Goal: Check status

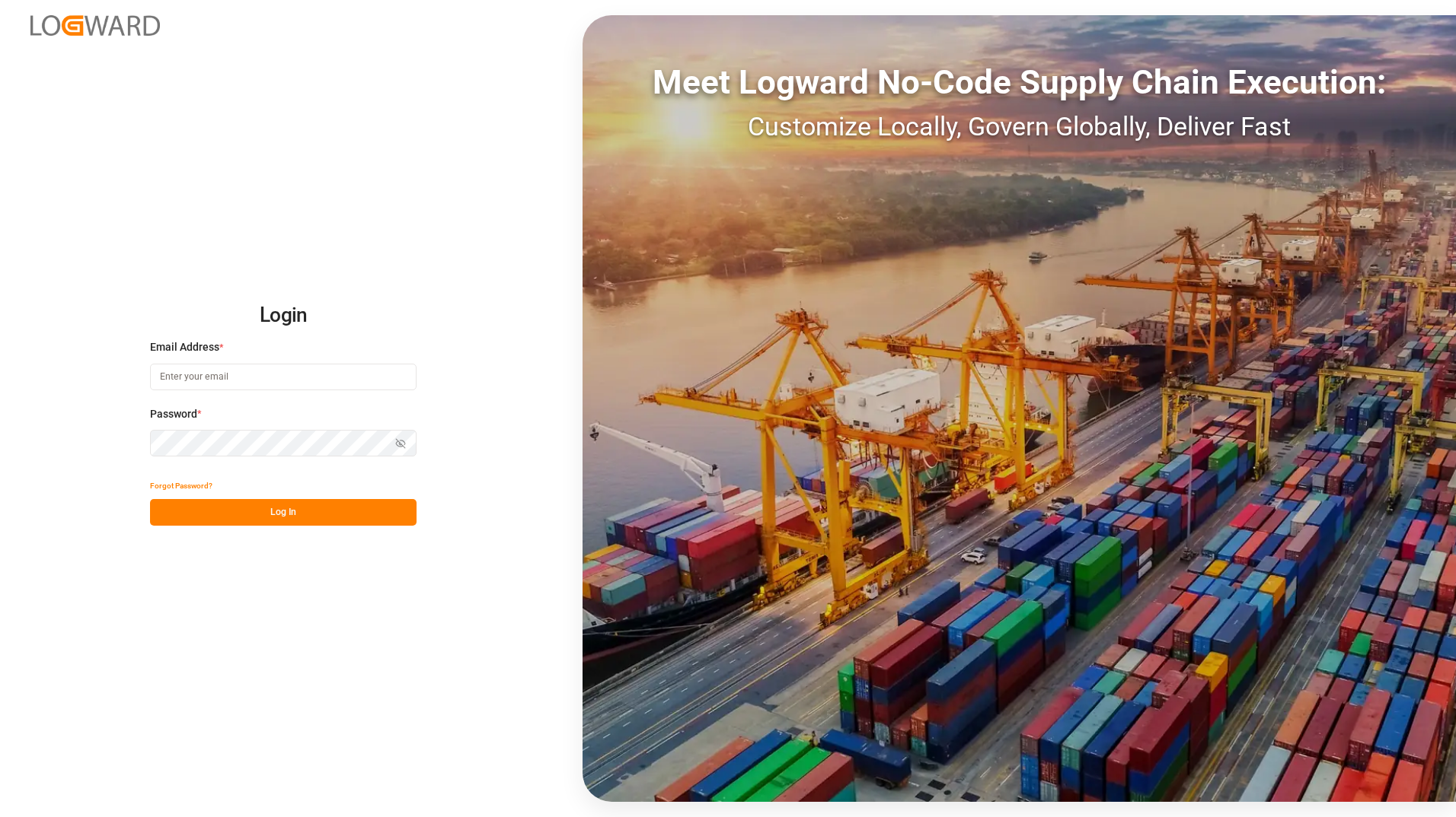
click at [167, 375] on input at bounding box center [283, 377] width 266 height 26
type input "[PERSON_NAME][EMAIL_ADDRESS][DOMAIN_NAME]"
click at [278, 516] on button "Log In" at bounding box center [283, 512] width 266 height 26
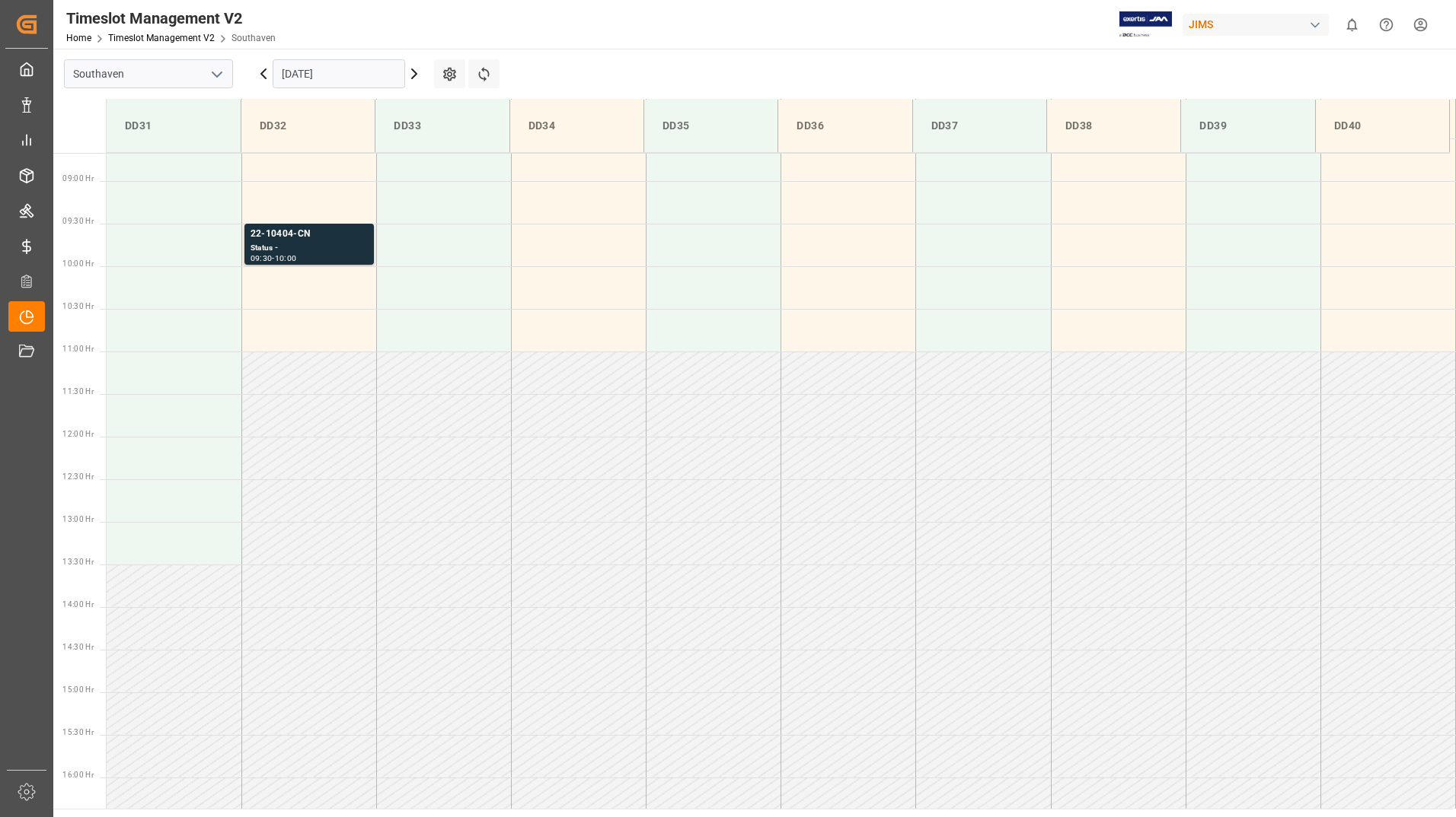
scroll to position [758, 0]
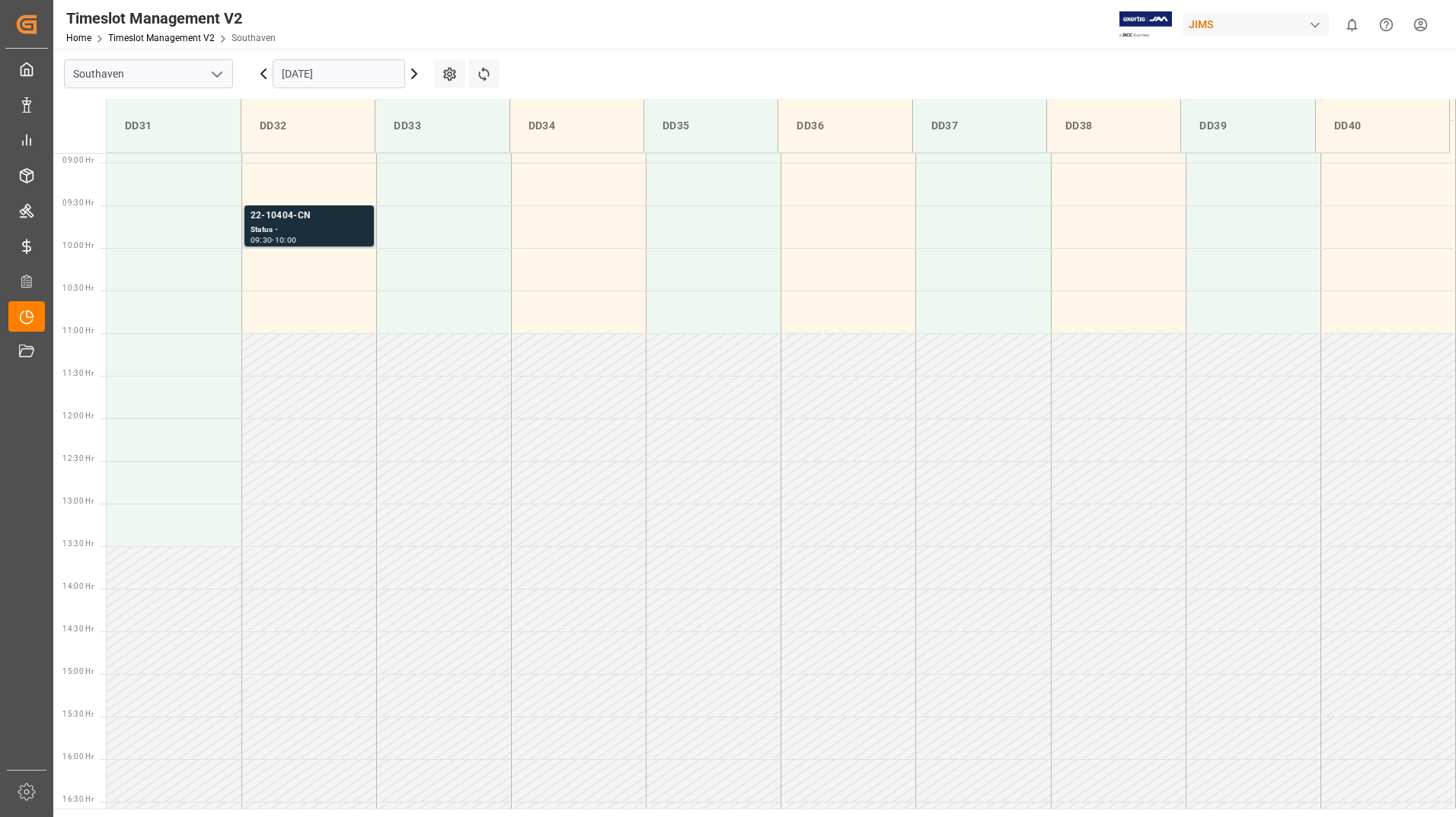
click at [339, 228] on div "Status -" at bounding box center [309, 230] width 117 height 13
click at [343, 73] on input "[DATE]" at bounding box center [339, 74] width 132 height 29
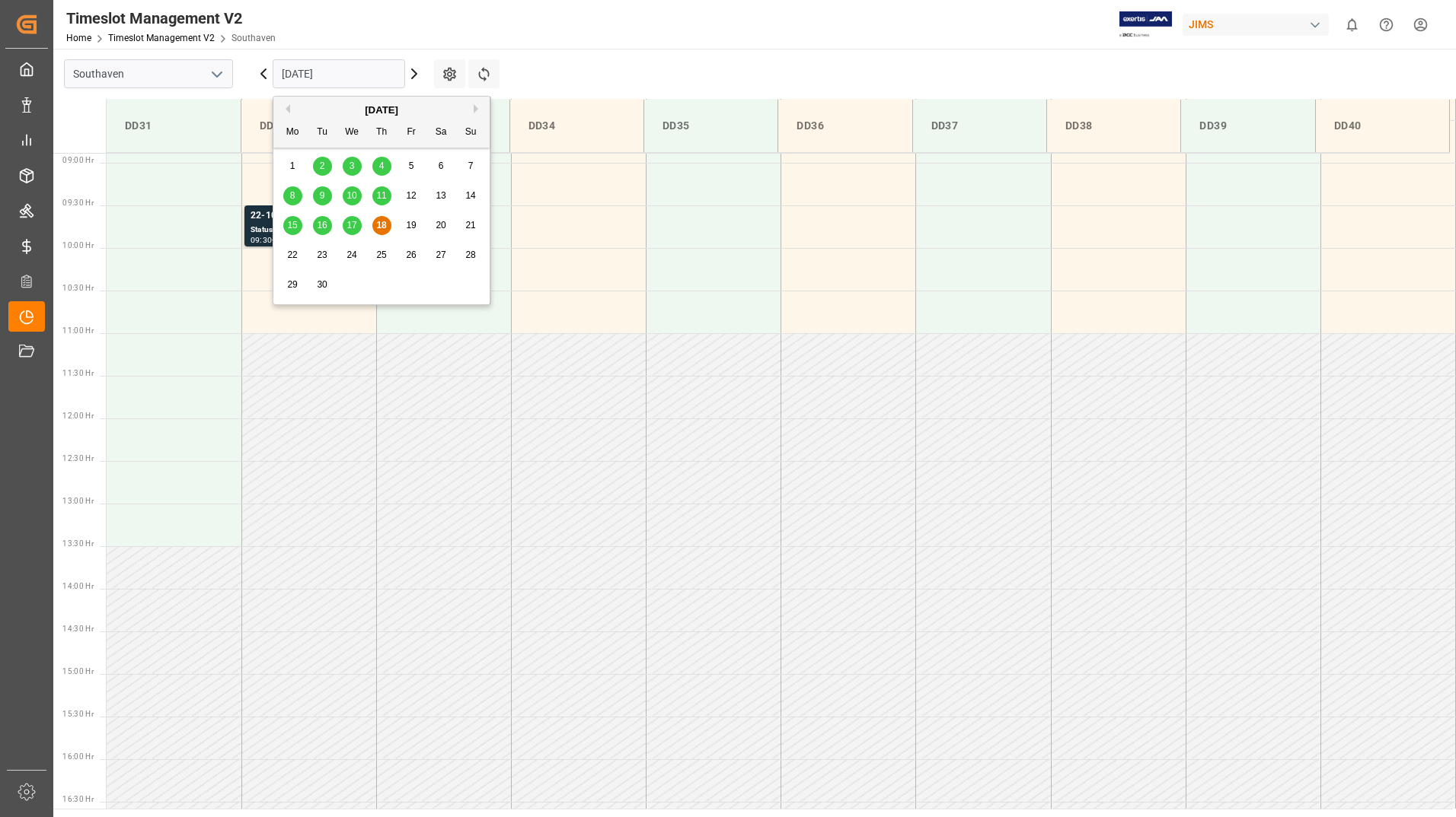
click at [414, 226] on span "19" at bounding box center [410, 225] width 9 height 10
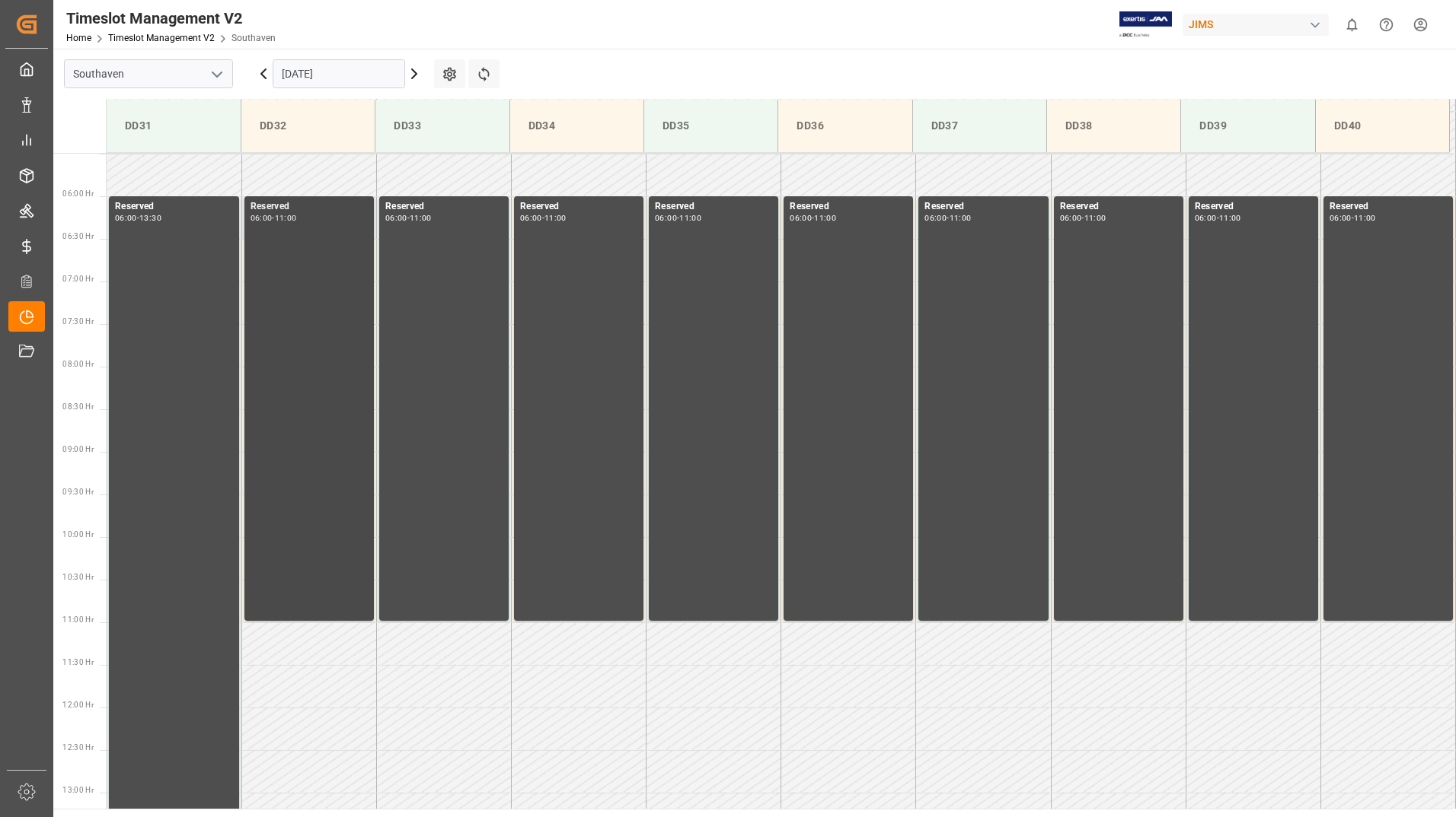
scroll to position [453, 0]
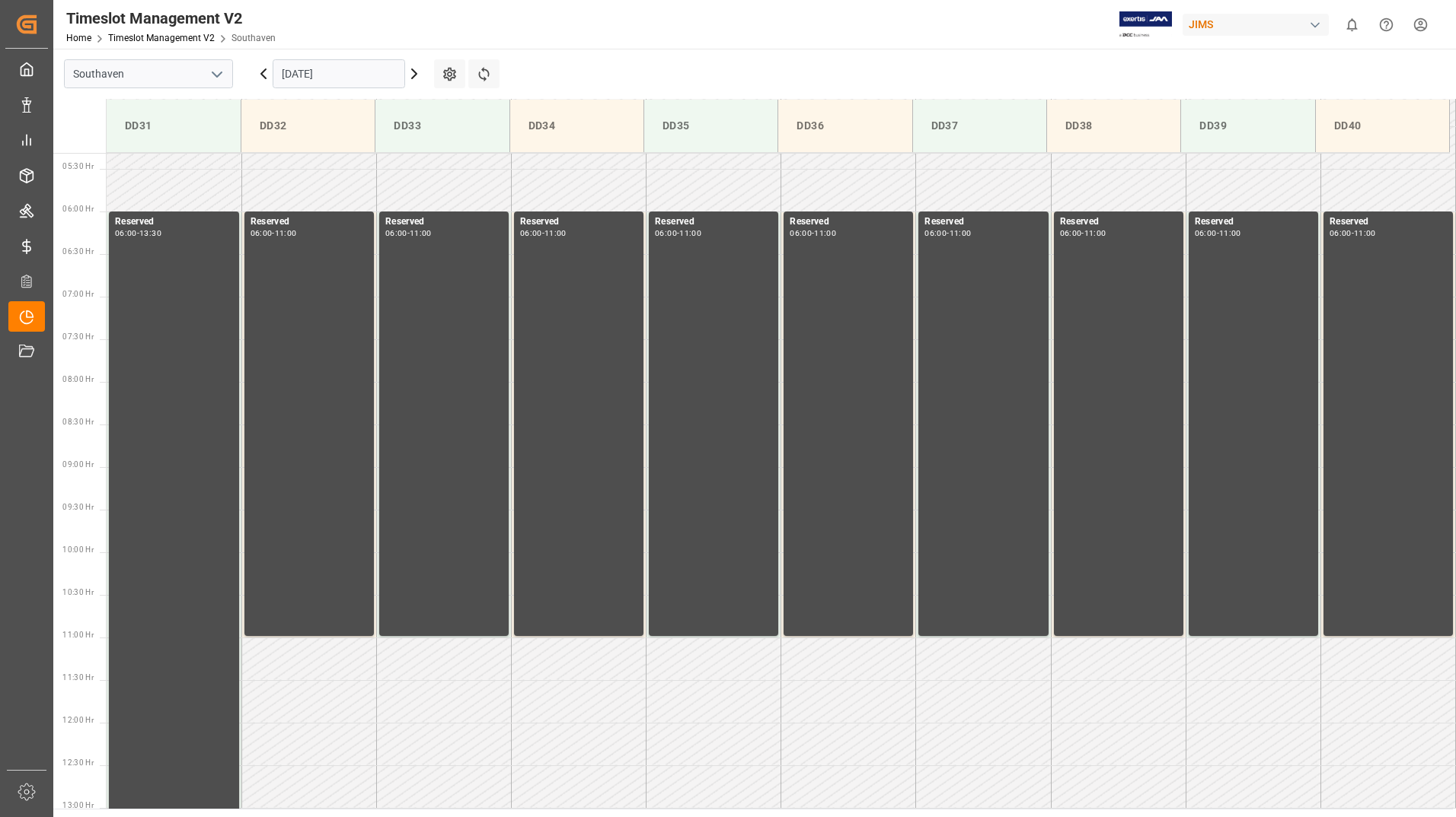
click at [262, 77] on icon at bounding box center [262, 74] width 18 height 18
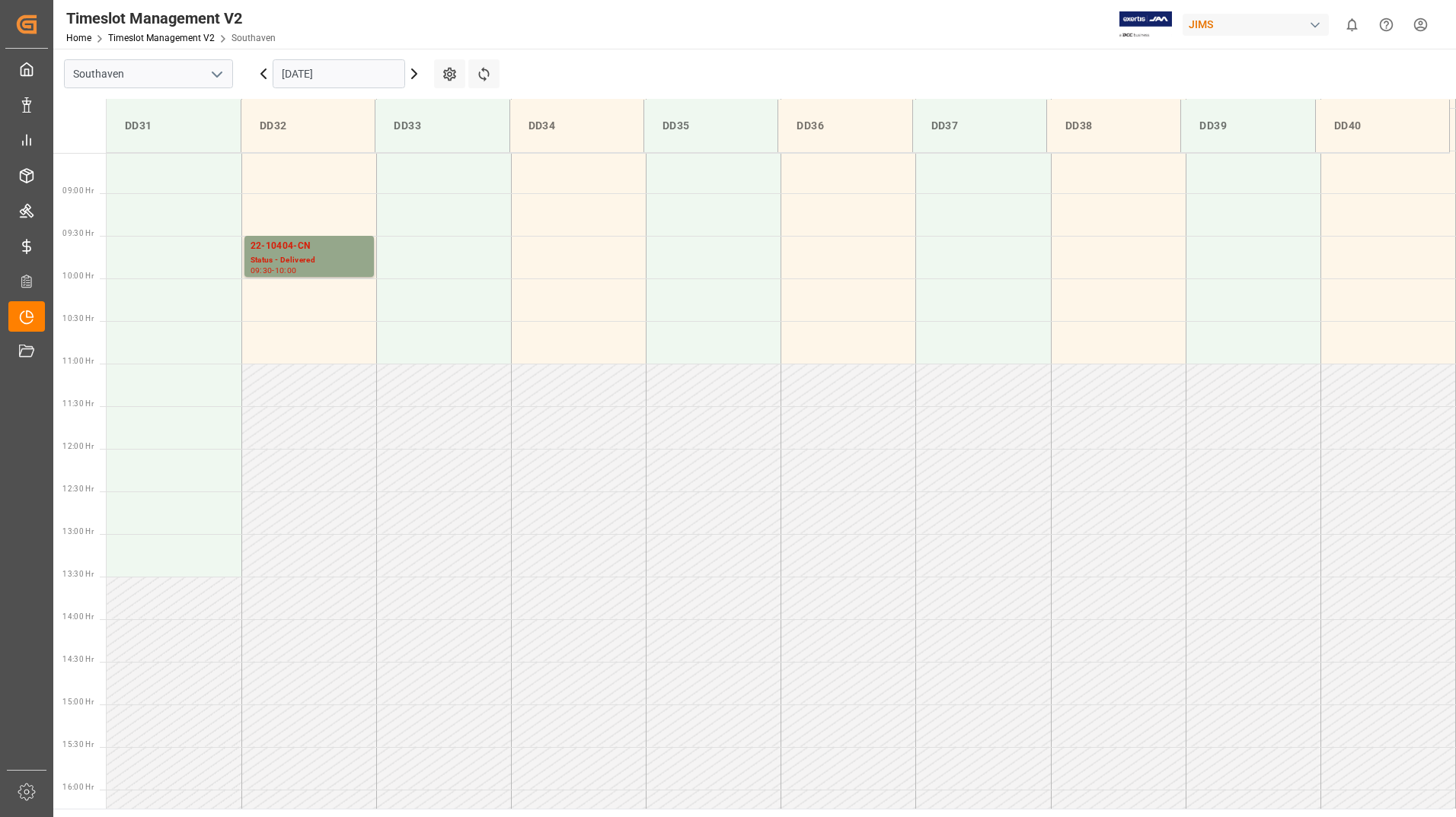
scroll to position [758, 0]
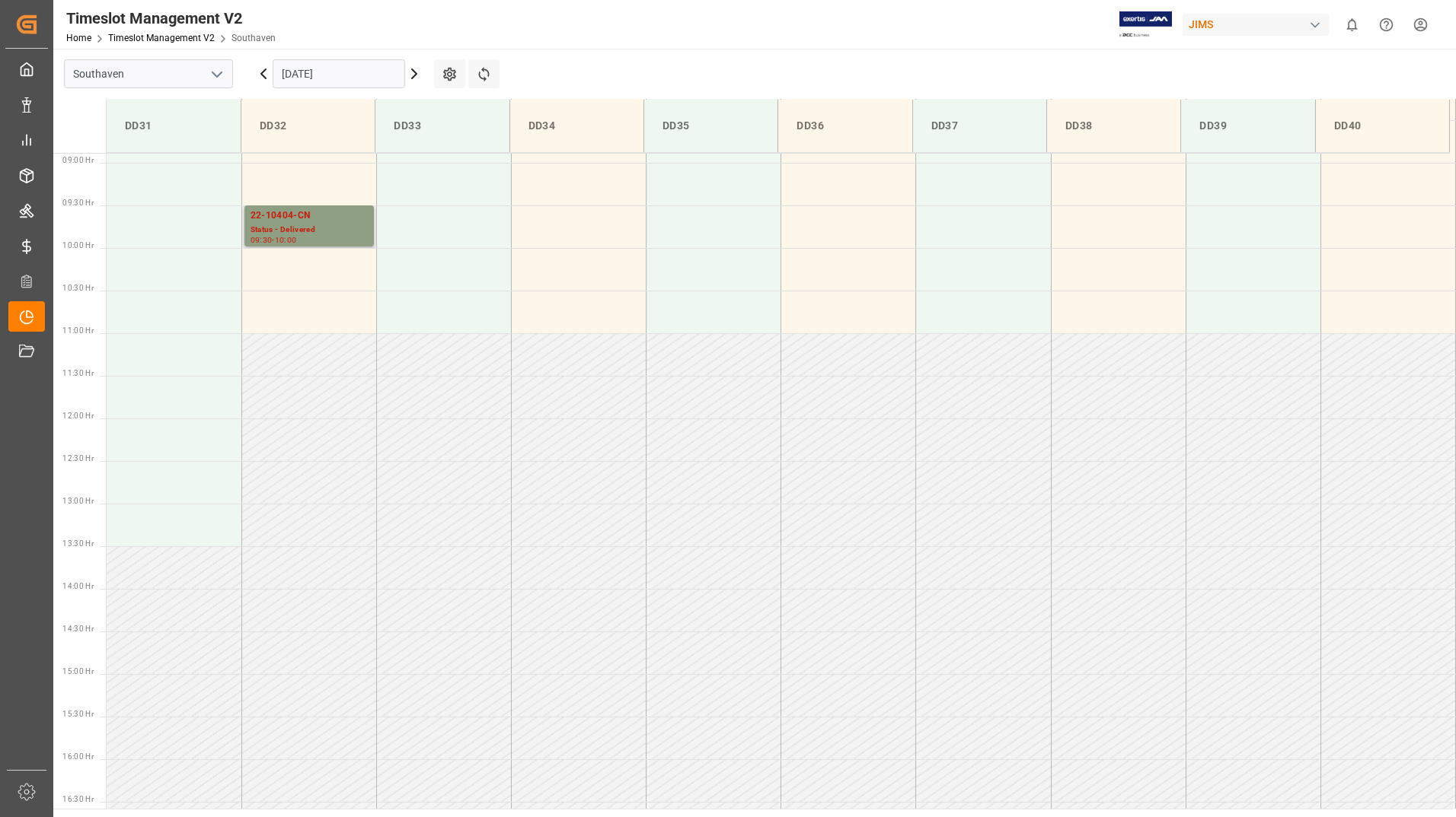
click at [335, 230] on div "Status - Delivered" at bounding box center [309, 230] width 117 height 13
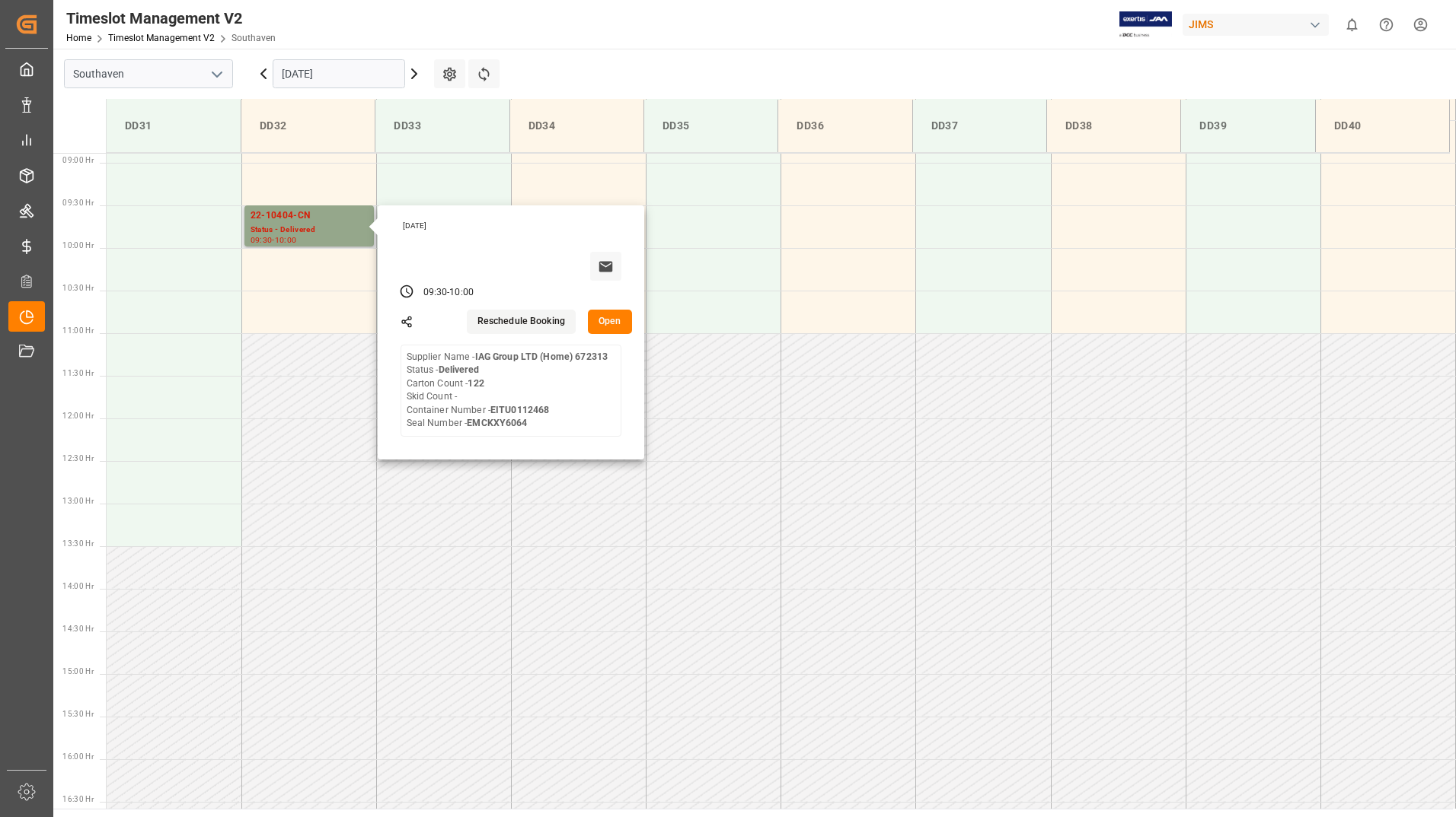
click at [621, 325] on button "Open" at bounding box center [610, 322] width 44 height 25
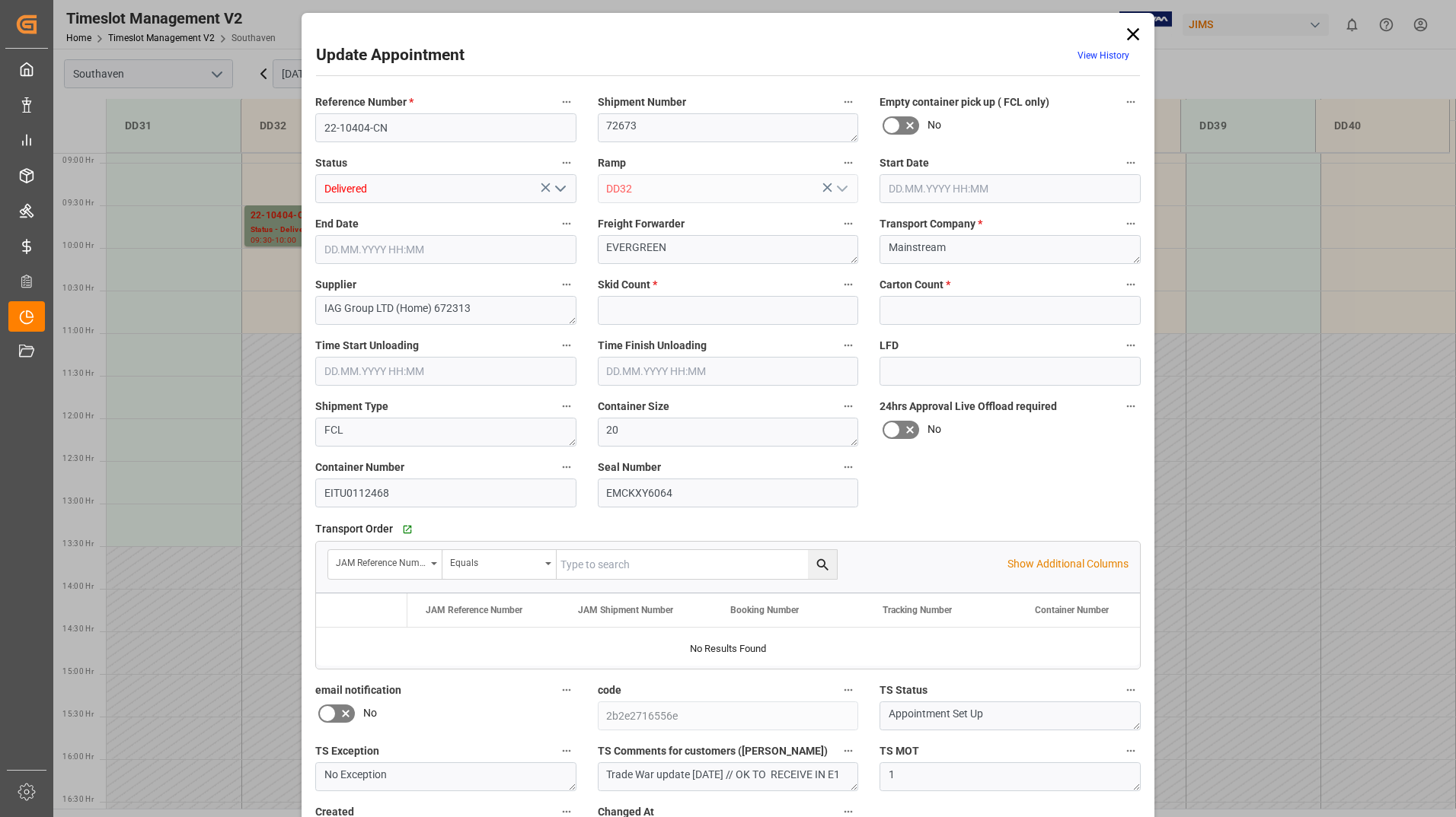
type input "0"
type input "122"
type input "[DATE] 09:30"
type input "[DATE] 10:00"
type input "[DATE] 15:13"
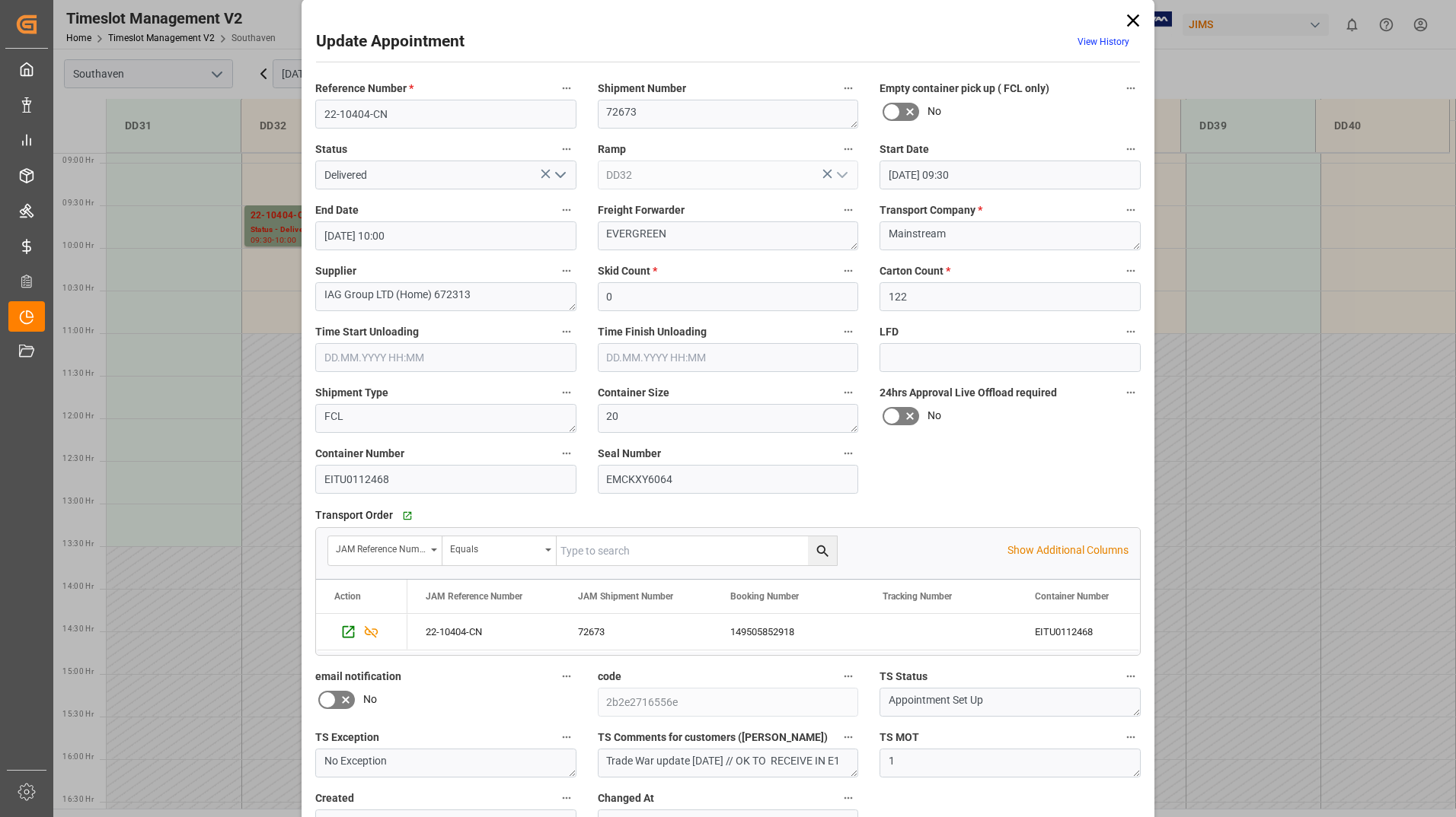
scroll to position [0, 0]
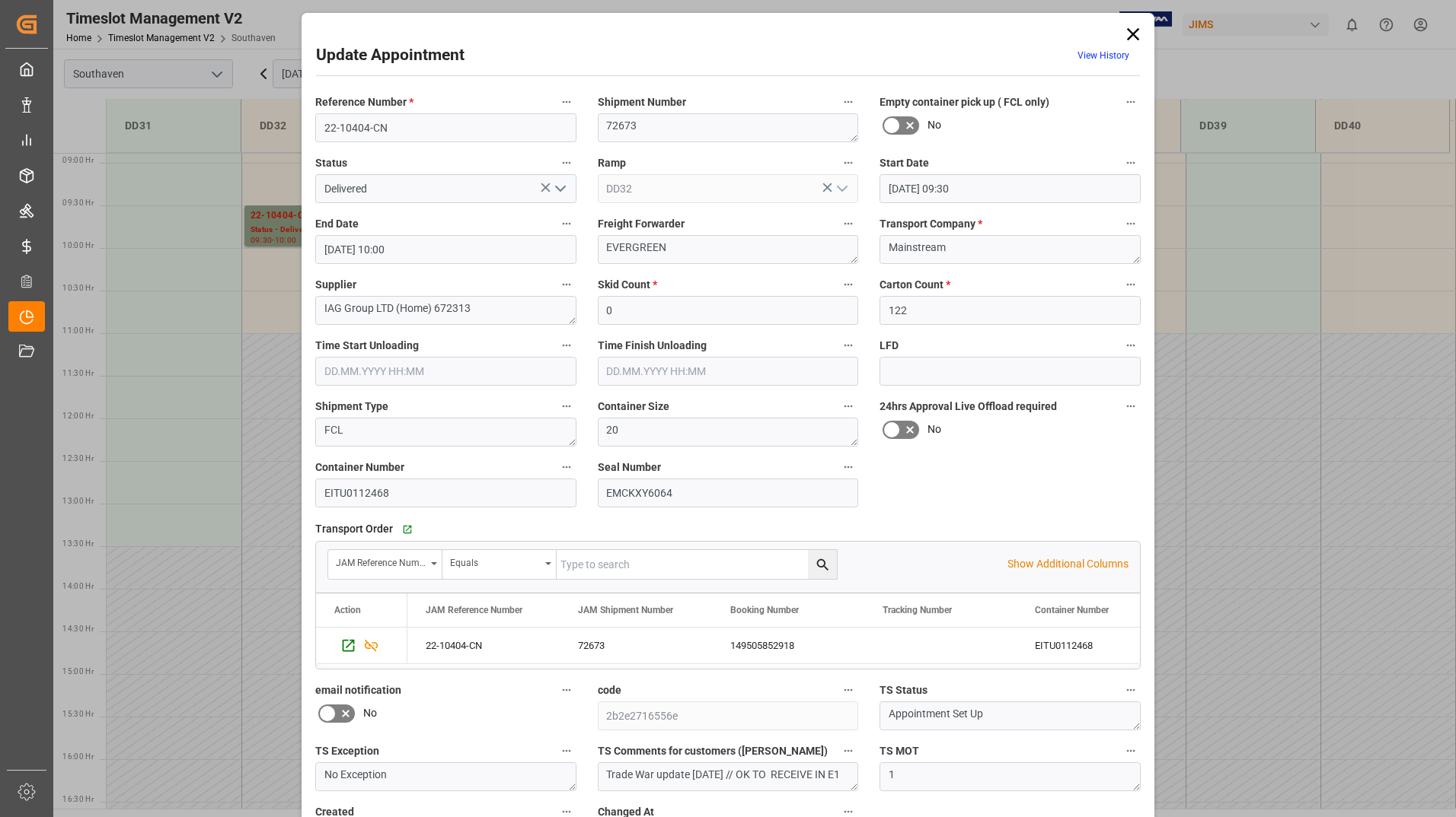
click at [1132, 33] on icon at bounding box center [1132, 34] width 22 height 22
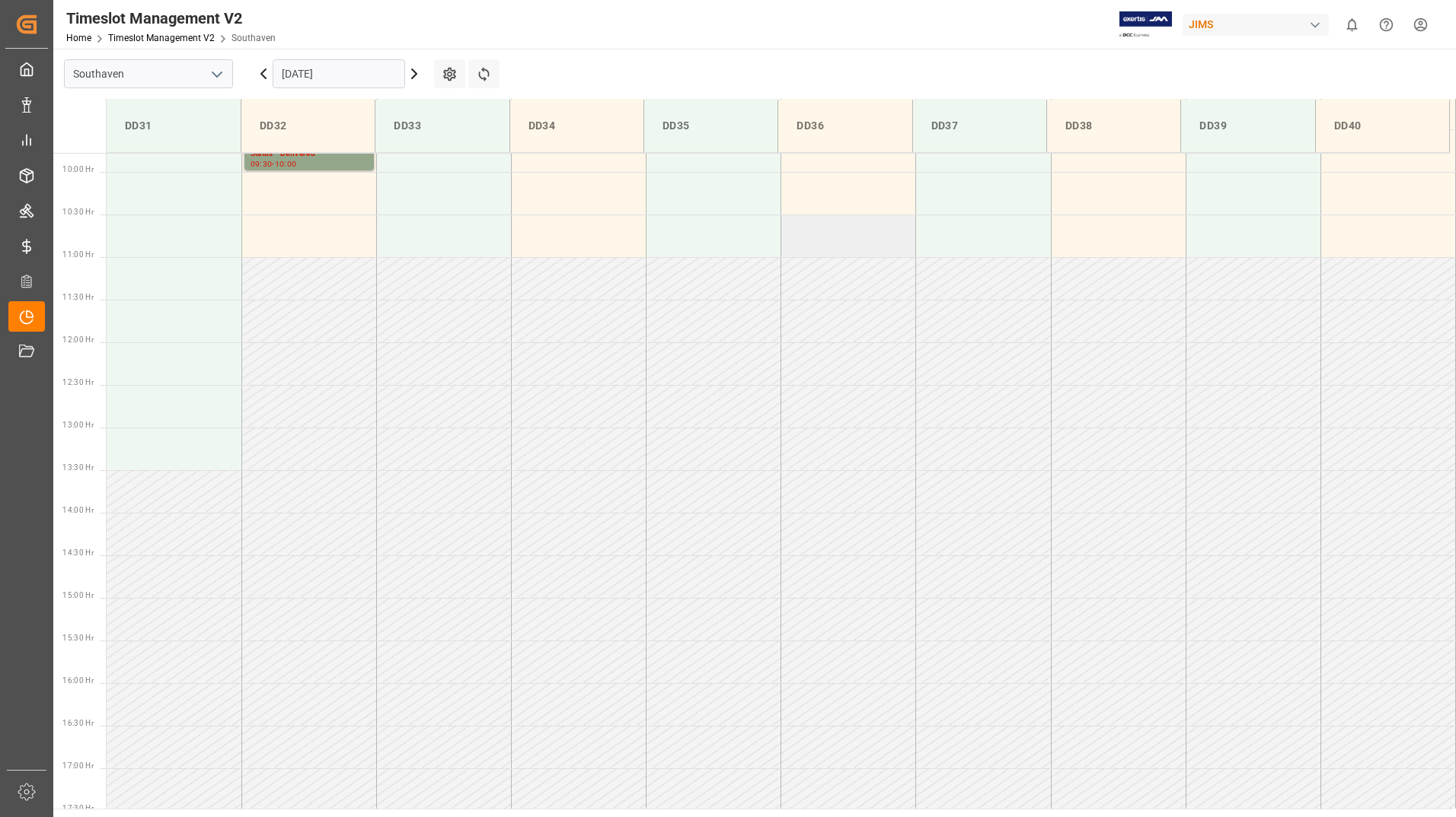
scroll to position [758, 0]
